Goal: Information Seeking & Learning: Learn about a topic

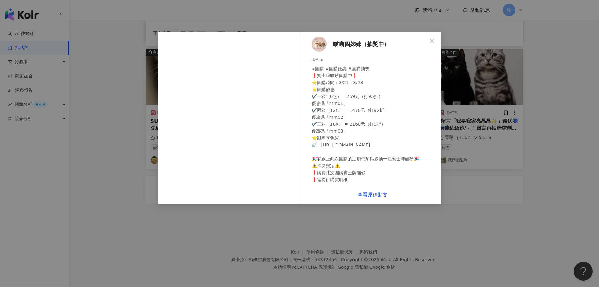
scroll to position [48, 0]
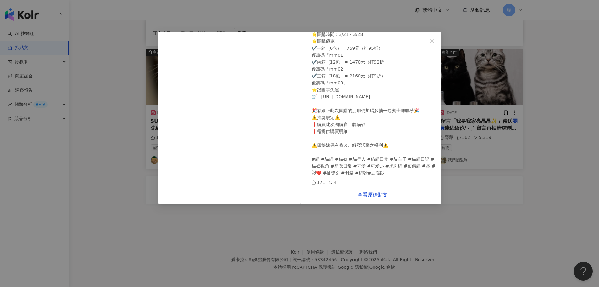
click at [469, 242] on div "喵喵四姊妹（抽獎中） 2024/3/21 #團購 #團購優惠 #團購抽獎 ❗️賓士牌貓砂團購中❗️ ⭐️團購時間：3/21～3/28 ⭐️團購優惠 ✔️一箱（…" at bounding box center [299, 143] width 599 height 287
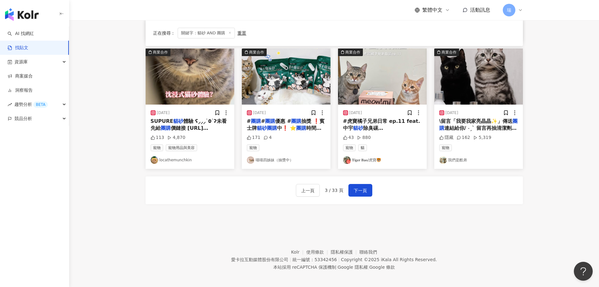
click at [299, 119] on span "抽獎 ❗️賓士牌" at bounding box center [286, 124] width 78 height 13
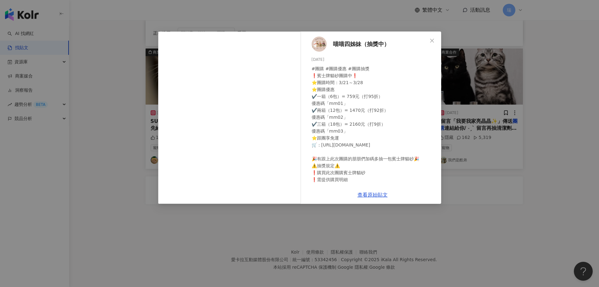
click at [535, 192] on div "喵喵四姊妹（抽獎中） 2024/3/21 #團購 #團購優惠 #團購抽獎 ❗️賓士牌貓砂團購中❗️ ⭐️團購時間：3/21～3/28 ⭐️團購優惠 ✔️一箱（…" at bounding box center [299, 143] width 599 height 287
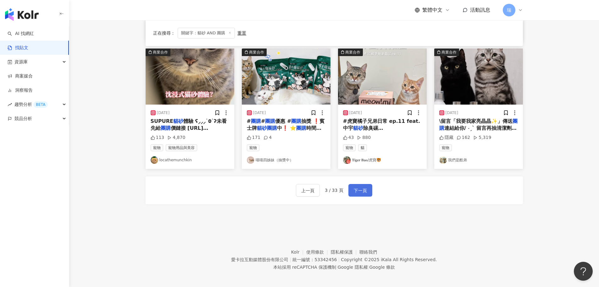
click at [359, 190] on span "下一頁" at bounding box center [360, 191] width 13 height 8
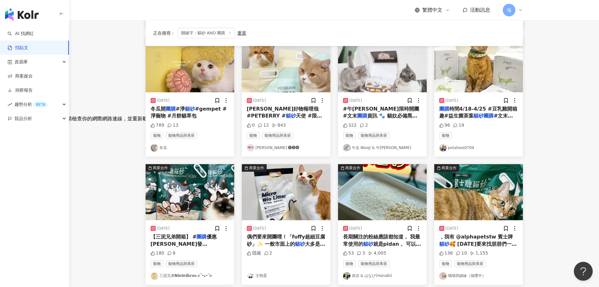
scroll to position [318, 0]
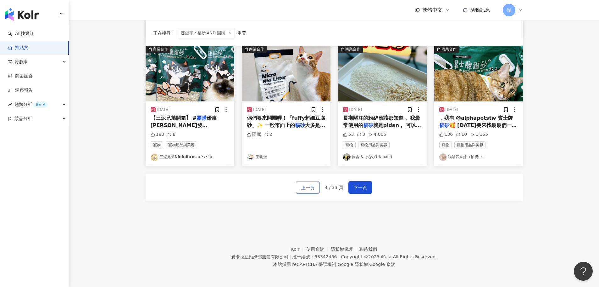
click at [315, 190] on span "上一頁" at bounding box center [307, 188] width 13 height 8
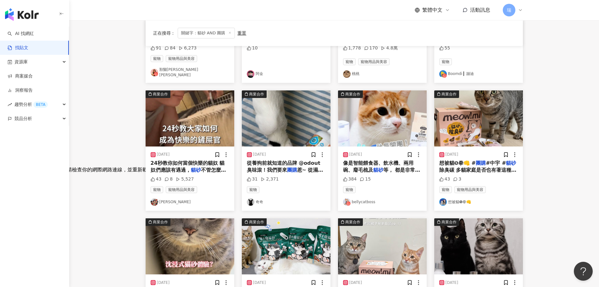
scroll to position [130, 0]
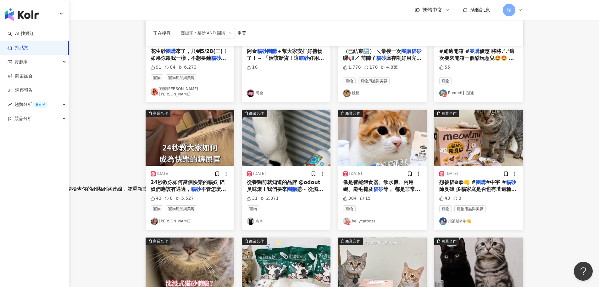
click at [382, 152] on img "button" at bounding box center [382, 137] width 89 height 56
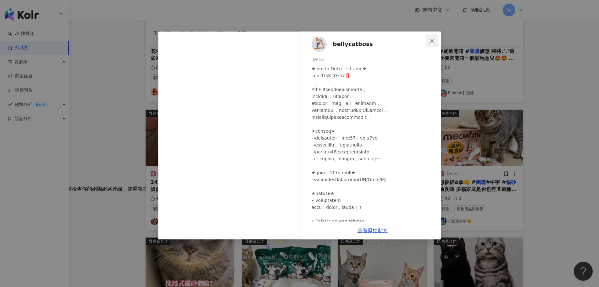
click at [433, 42] on icon "close" at bounding box center [432, 40] width 5 height 5
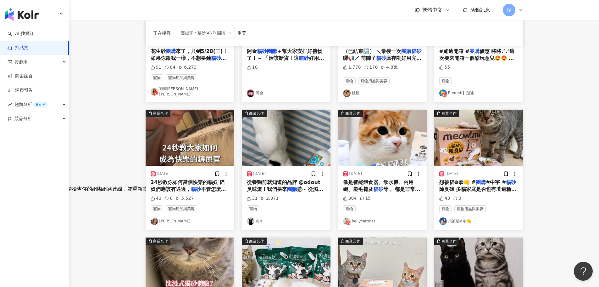
drag, startPoint x: 372, startPoint y: 184, endPoint x: 354, endPoint y: 186, distance: 18.0
click at [354, 186] on span "像是智能餵食器、飲水機、兩用碗、廢毛梳及" at bounding box center [378, 185] width 70 height 13
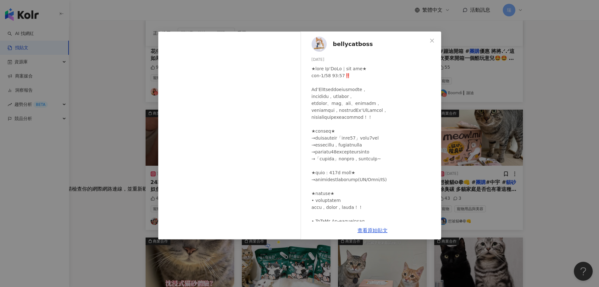
click at [572, 86] on div "bellycatboss 2024/3/4 384 15 查看原始貼文" at bounding box center [299, 143] width 599 height 287
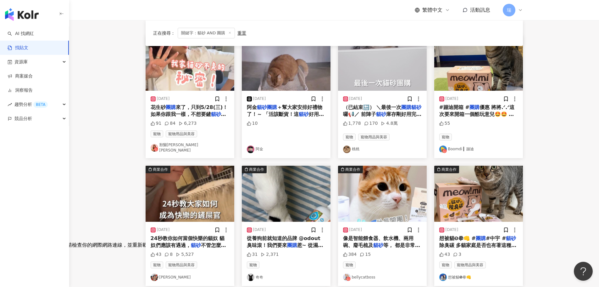
scroll to position [35, 0]
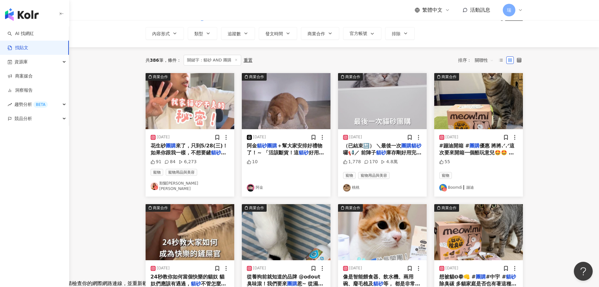
click at [388, 151] on span "庫存剛好用完，我原本計畫買各大品牌來試用 想說可以順便像上次發平價養貓好物一樣寫一篇評比文 沒想到才買第一家就大踩雷🙂‍↕️（請看影片） 所以才有這次" at bounding box center [382, 169] width 79 height 41
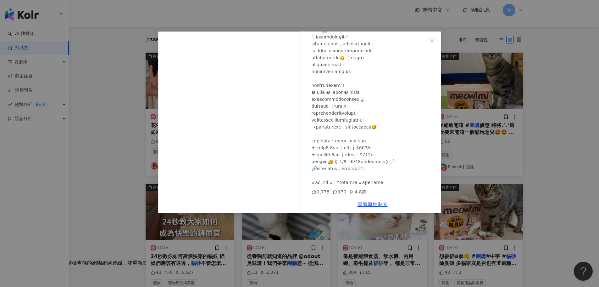
scroll to position [67, 0]
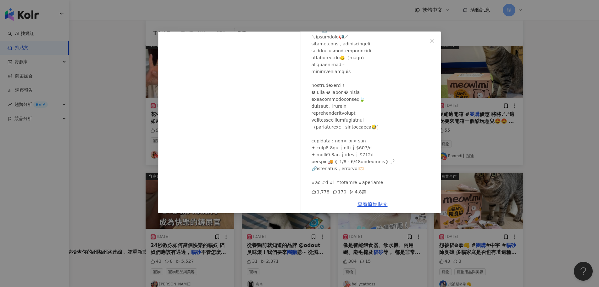
click at [552, 142] on div "桃桃 2025/1/4 1,778 170 4.8萬 查看原始貼文" at bounding box center [299, 143] width 599 height 287
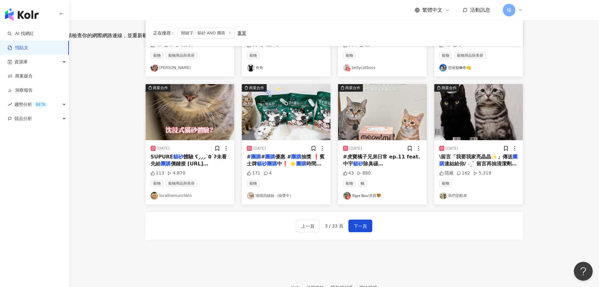
scroll to position [287, 0]
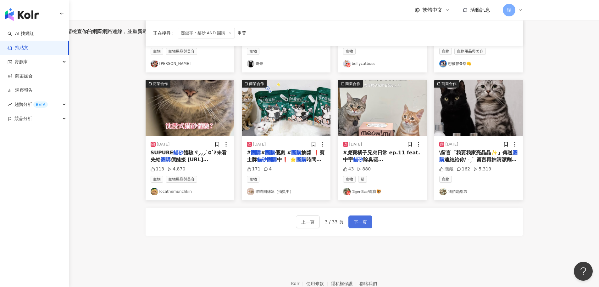
click at [359, 221] on span "下一頁" at bounding box center [360, 222] width 13 height 8
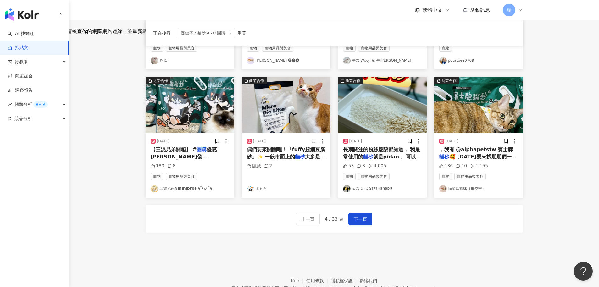
click at [380, 149] on span "長期關注的粉絲應該都知道， 我最常使用的" at bounding box center [381, 152] width 77 height 13
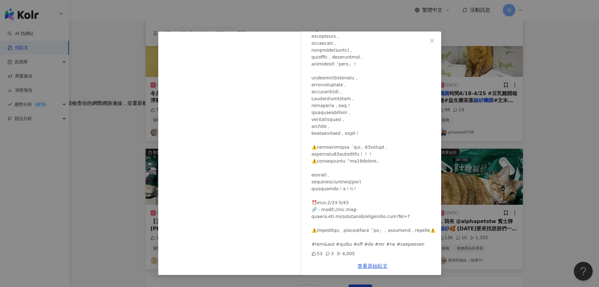
scroll to position [193, 0]
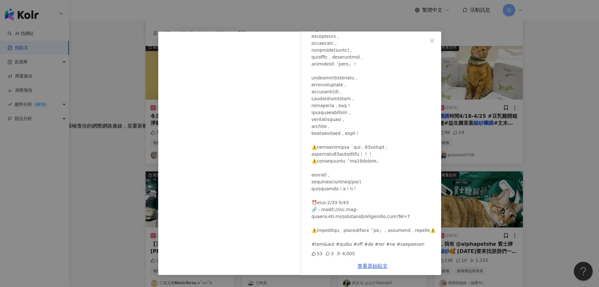
click at [513, 131] on div "炭吉 & はなび(Hanabi) 2025/4/14 53 3 4,005 查看原始貼文" at bounding box center [299, 143] width 599 height 287
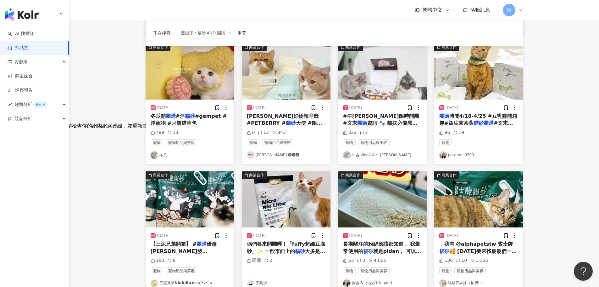
click at [445, 154] on img at bounding box center [444, 155] width 8 height 8
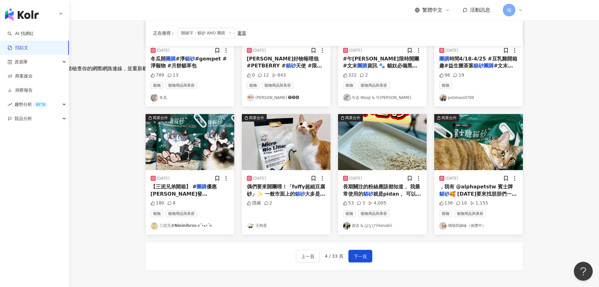
scroll to position [255, 0]
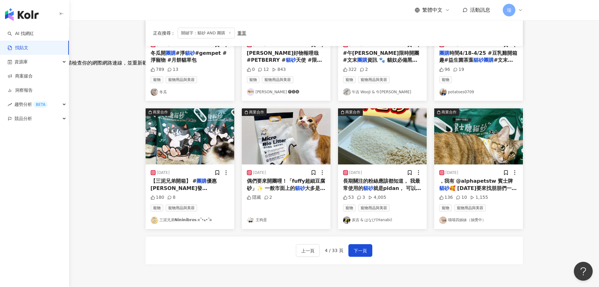
click at [262, 221] on link "王狗蛋" at bounding box center [286, 220] width 79 height 8
click at [354, 251] on span "下一頁" at bounding box center [360, 251] width 13 height 8
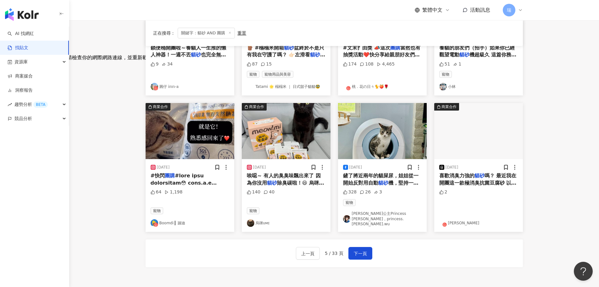
scroll to position [258, 0]
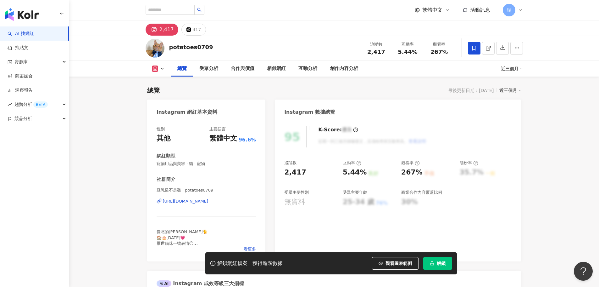
click at [473, 47] on icon at bounding box center [475, 48] width 4 height 5
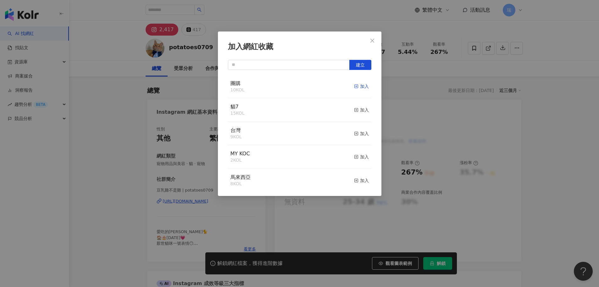
click at [354, 85] on icon "button" at bounding box center [356, 86] width 4 height 4
click at [354, 132] on icon "button" at bounding box center [356, 133] width 4 height 4
click at [374, 42] on icon "close" at bounding box center [373, 40] width 4 height 4
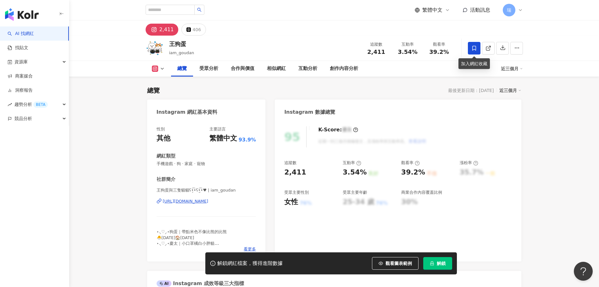
click at [475, 51] on span at bounding box center [474, 48] width 13 height 13
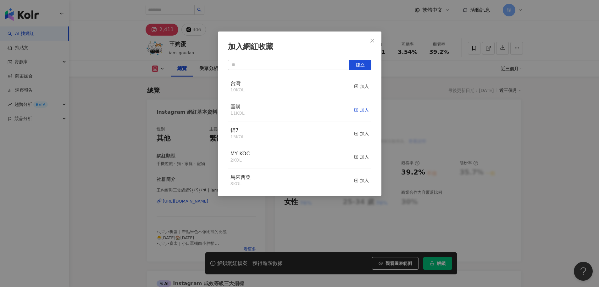
click at [359, 110] on div "加入" at bounding box center [361, 109] width 15 height 7
click at [360, 109] on div "加入" at bounding box center [361, 109] width 15 height 7
